Goal: Information Seeking & Learning: Learn about a topic

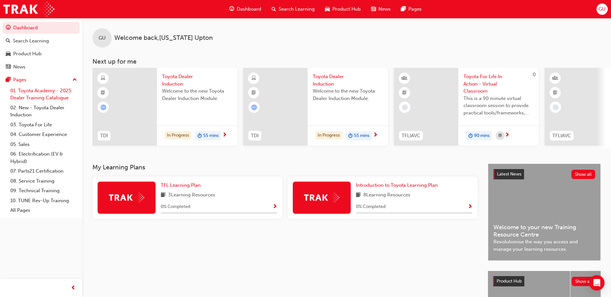
click at [31, 94] on link "01. Toyota Academy - 2025 Dealer Training Catalogue" at bounding box center [44, 94] width 72 height 17
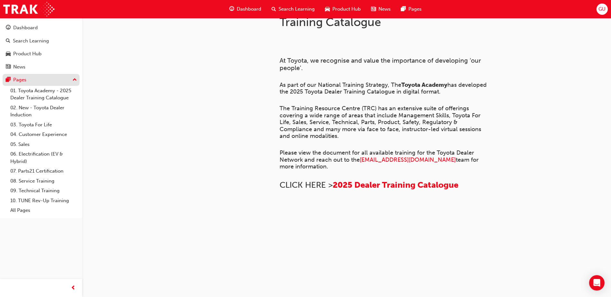
scroll to position [32, 0]
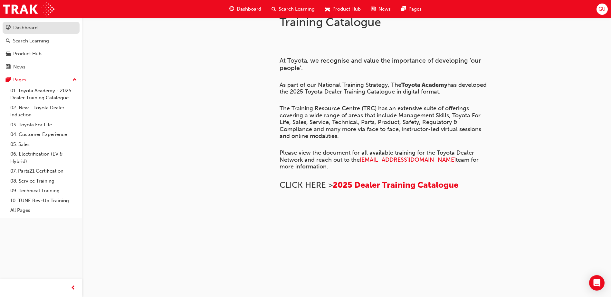
click at [28, 25] on div "Dashboard" at bounding box center [25, 27] width 24 height 7
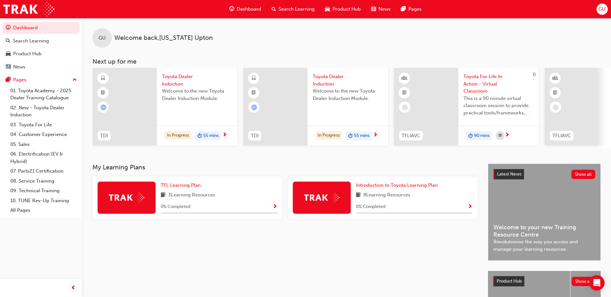
click at [174, 82] on span "Toyota Dealer Induction" at bounding box center [197, 80] width 70 height 14
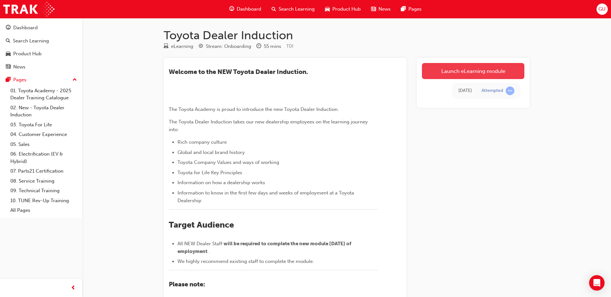
click at [441, 71] on link "Launch eLearning module" at bounding box center [473, 71] width 102 height 16
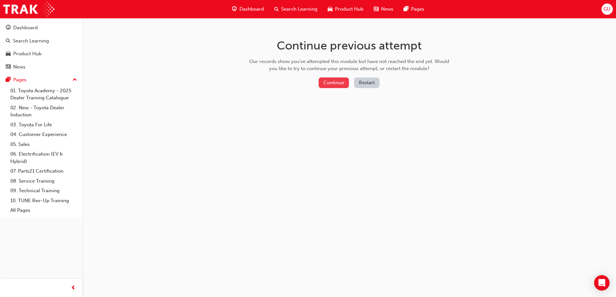
click at [337, 82] on button "Continue" at bounding box center [333, 83] width 30 height 11
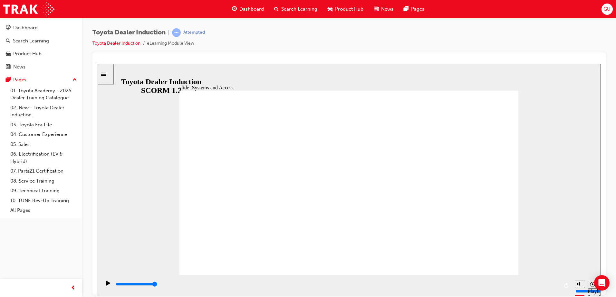
click at [592, 287] on icon "Playback speed" at bounding box center [592, 284] width 5 height 5
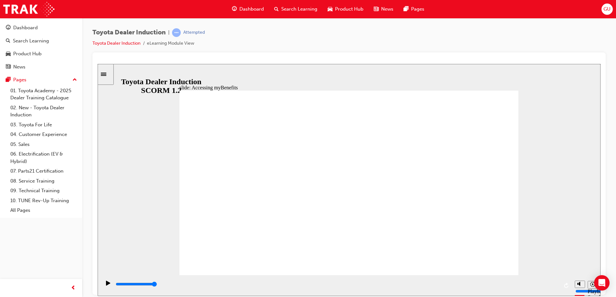
type input "5000"
type input "i"
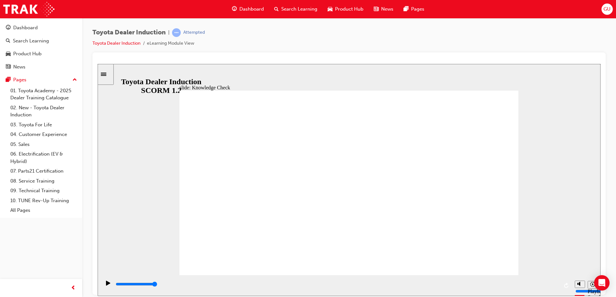
type input "in"
type input "inf"
type input "info"
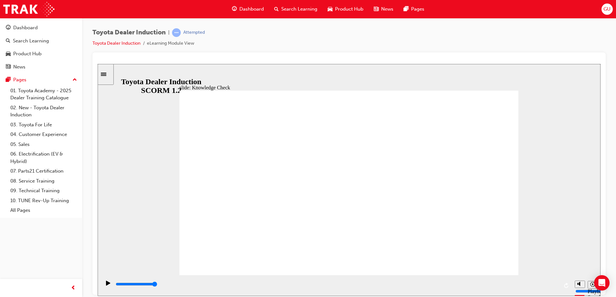
type input "info"
type input "info h"
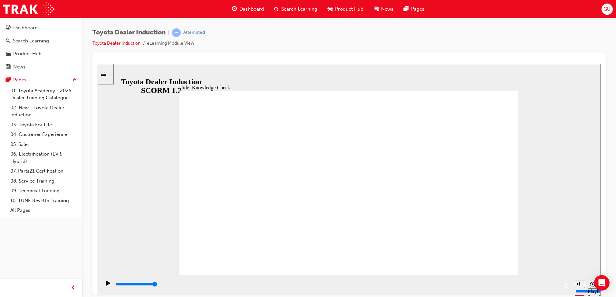
type input "info hu8"
type input "info hu8b"
type input "info hu8"
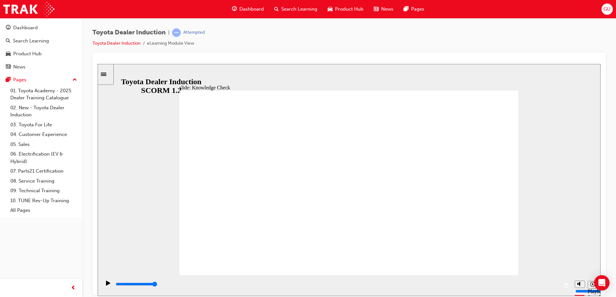
type input "info hu8"
type input "info hu"
type input "info hub"
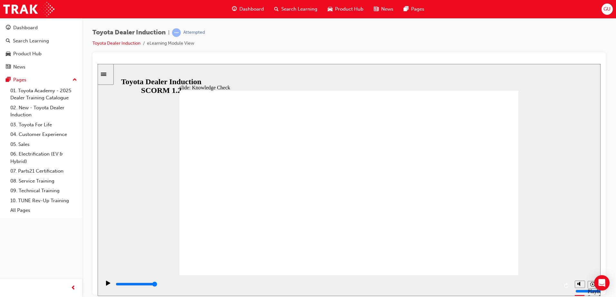
type input "info hub"
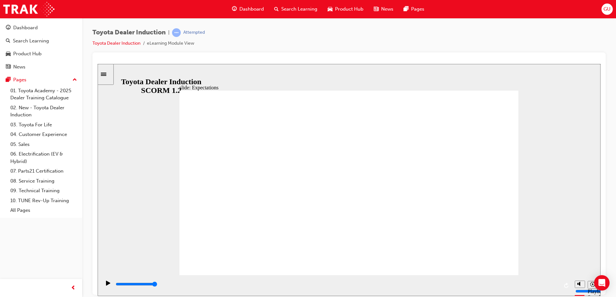
type input "8400"
checkbox input "true"
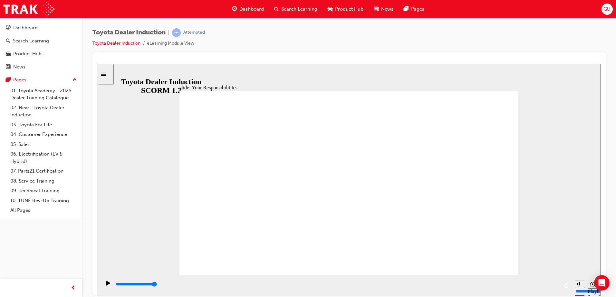
checkbox input "true"
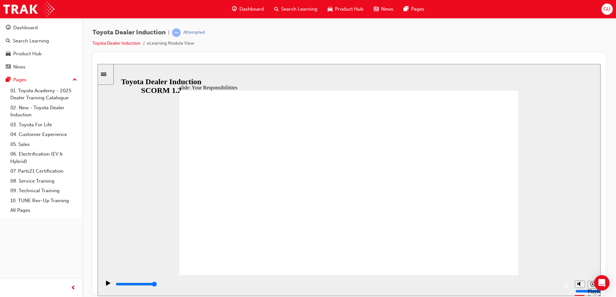
checkbox input "true"
type input "7700"
